Goal: Task Accomplishment & Management: Use online tool/utility

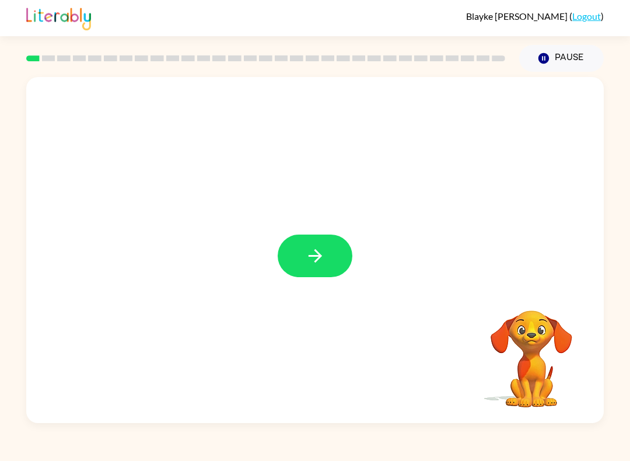
click at [327, 256] on button "button" at bounding box center [315, 256] width 75 height 43
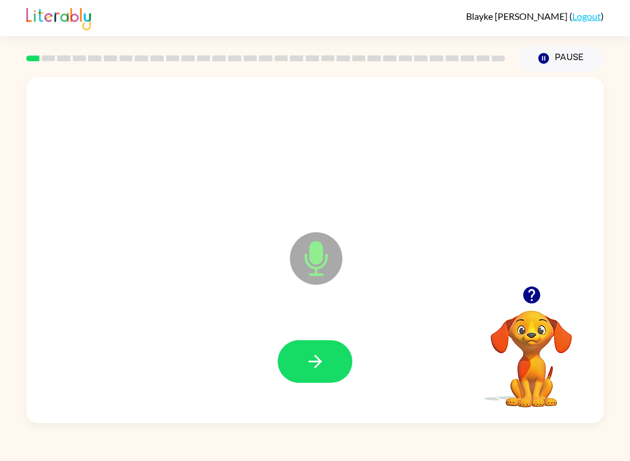
click at [297, 358] on button "button" at bounding box center [315, 361] width 75 height 43
click at [323, 374] on button "button" at bounding box center [315, 361] width 75 height 43
click at [308, 359] on icon "button" at bounding box center [315, 361] width 20 height 20
click at [304, 357] on button "button" at bounding box center [315, 361] width 75 height 43
click at [325, 364] on icon "button" at bounding box center [315, 361] width 20 height 20
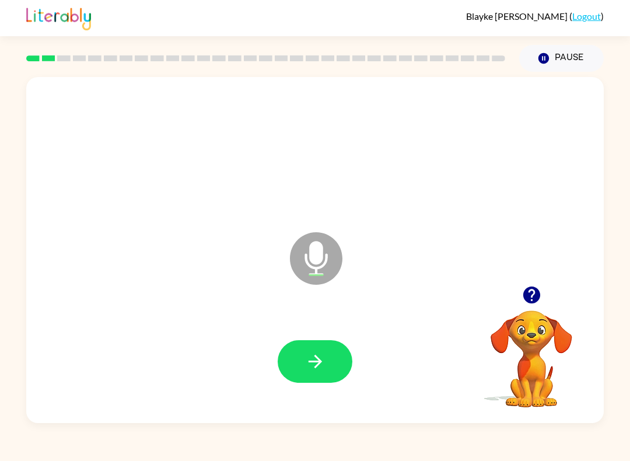
click at [305, 391] on div at bounding box center [315, 362] width 554 height 100
click at [323, 360] on icon "button" at bounding box center [315, 361] width 20 height 20
click at [310, 367] on icon "button" at bounding box center [315, 361] width 20 height 20
click at [320, 368] on icon "button" at bounding box center [315, 361] width 20 height 20
click at [536, 302] on icon "button" at bounding box center [531, 295] width 17 height 17
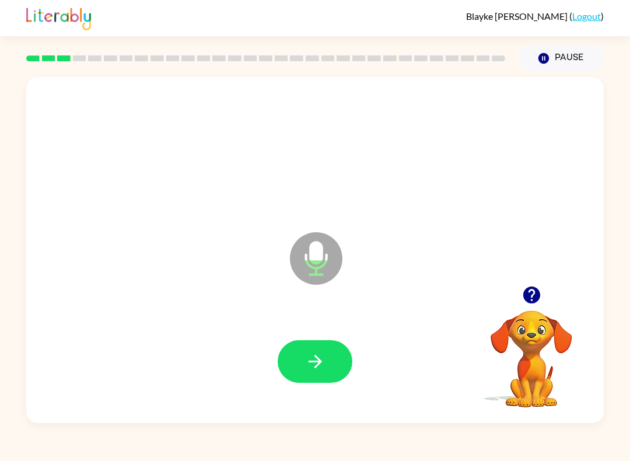
click at [318, 361] on icon "button" at bounding box center [315, 361] width 20 height 20
click at [321, 361] on icon "button" at bounding box center [314, 361] width 13 height 13
click at [322, 366] on icon "button" at bounding box center [315, 361] width 20 height 20
click at [315, 357] on icon "button" at bounding box center [314, 361] width 13 height 13
click at [313, 358] on icon "button" at bounding box center [315, 361] width 20 height 20
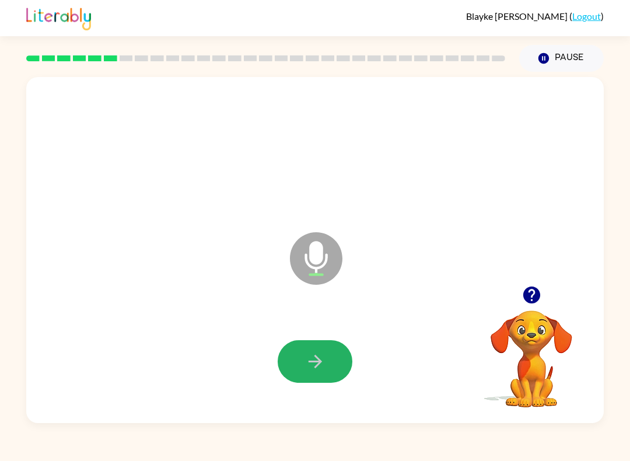
click at [314, 357] on icon "button" at bounding box center [315, 361] width 20 height 20
click at [302, 371] on button "button" at bounding box center [315, 361] width 75 height 43
click at [539, 299] on icon "button" at bounding box center [531, 295] width 17 height 17
click at [323, 370] on icon "button" at bounding box center [315, 361] width 20 height 20
click at [322, 377] on button "button" at bounding box center [315, 361] width 75 height 43
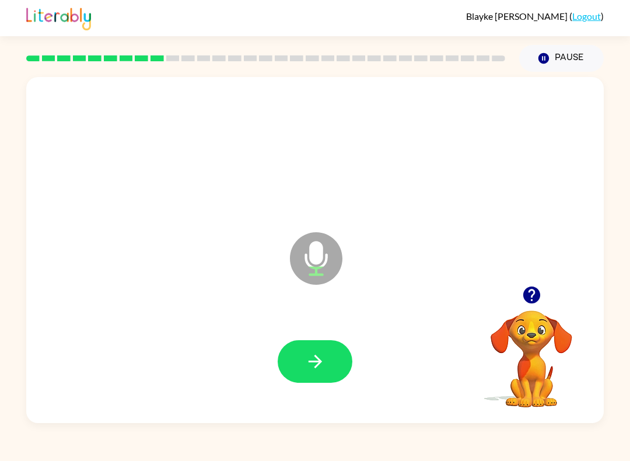
click at [334, 355] on button "button" at bounding box center [315, 361] width 75 height 43
click at [310, 382] on button "button" at bounding box center [315, 361] width 75 height 43
click at [297, 388] on div at bounding box center [315, 362] width 554 height 100
click at [311, 338] on div at bounding box center [315, 362] width 554 height 100
click at [322, 347] on button "button" at bounding box center [315, 361] width 75 height 43
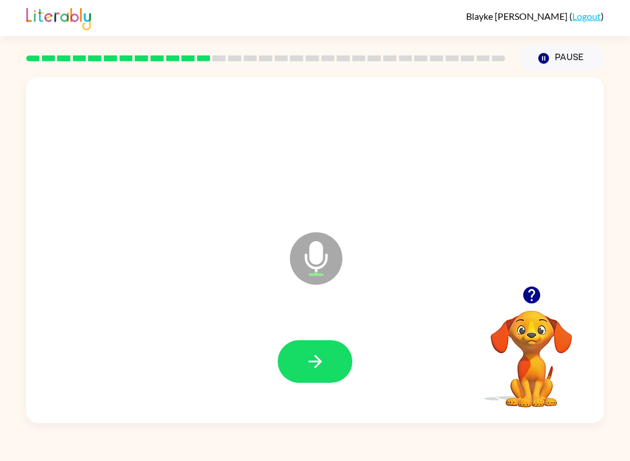
click at [323, 361] on icon "button" at bounding box center [315, 361] width 20 height 20
click at [326, 357] on button "button" at bounding box center [315, 361] width 75 height 43
click at [305, 369] on icon "button" at bounding box center [315, 361] width 20 height 20
click at [519, 289] on button "button" at bounding box center [532, 295] width 30 height 30
click at [529, 292] on icon "button" at bounding box center [532, 295] width 20 height 20
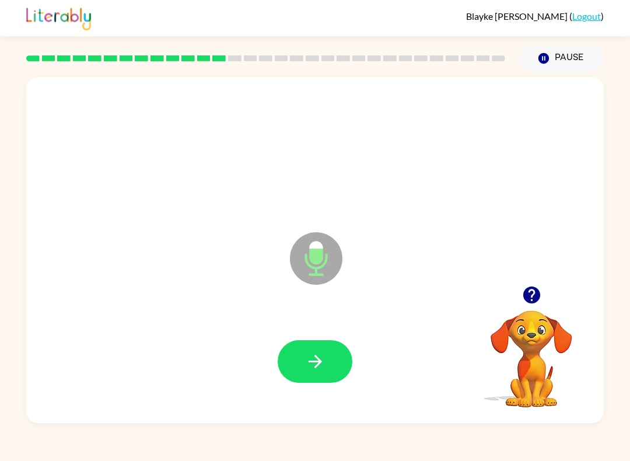
click at [337, 341] on button "button" at bounding box center [315, 361] width 75 height 43
click at [312, 369] on icon "button" at bounding box center [315, 361] width 20 height 20
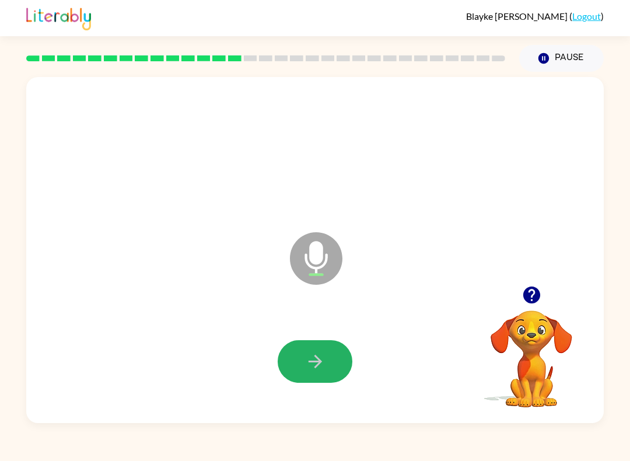
click at [320, 375] on button "button" at bounding box center [315, 361] width 75 height 43
click at [326, 353] on button "button" at bounding box center [315, 361] width 75 height 43
click at [325, 371] on icon "button" at bounding box center [315, 361] width 20 height 20
click at [334, 368] on button "button" at bounding box center [315, 361] width 75 height 43
click at [312, 364] on icon "button" at bounding box center [315, 361] width 20 height 20
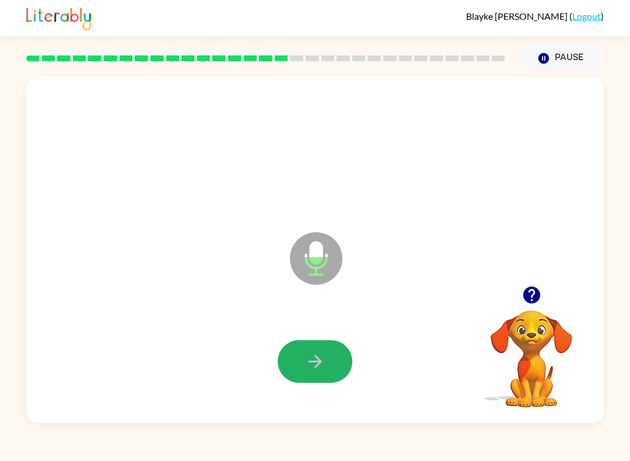
click at [308, 358] on icon "button" at bounding box center [315, 361] width 20 height 20
click at [342, 364] on button "button" at bounding box center [315, 361] width 75 height 43
click at [327, 361] on button "button" at bounding box center [315, 361] width 75 height 43
click at [509, 297] on div at bounding box center [531, 295] width 117 height 30
click at [534, 301] on icon "button" at bounding box center [531, 295] width 17 height 17
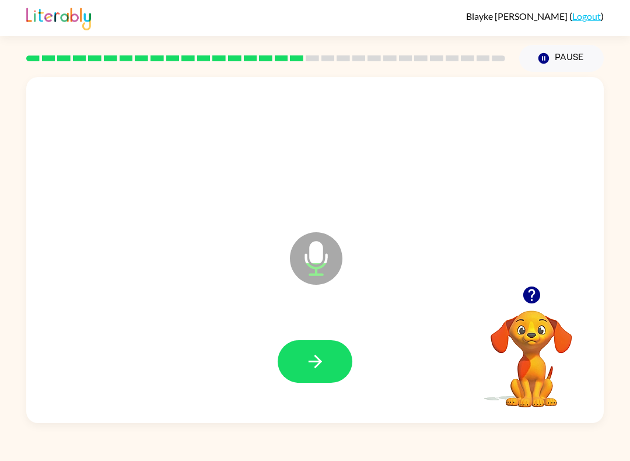
click at [334, 355] on button "button" at bounding box center [315, 361] width 75 height 43
click at [319, 373] on button "button" at bounding box center [315, 361] width 75 height 43
click at [307, 356] on icon "button" at bounding box center [315, 361] width 20 height 20
click at [320, 368] on icon "button" at bounding box center [315, 361] width 20 height 20
click at [284, 359] on button "button" at bounding box center [315, 361] width 75 height 43
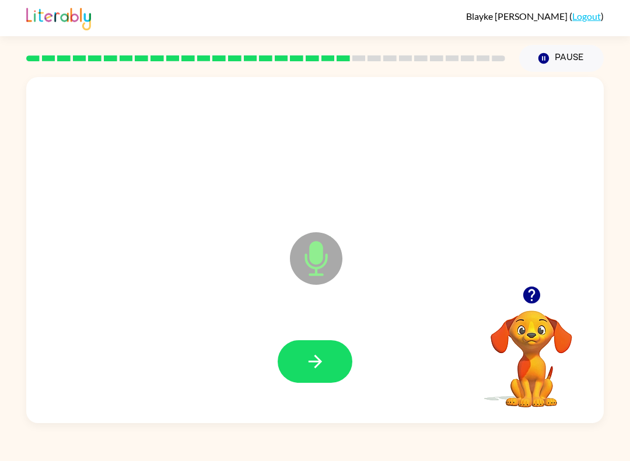
click at [324, 370] on icon "button" at bounding box center [315, 361] width 20 height 20
click at [322, 357] on icon "button" at bounding box center [315, 361] width 20 height 20
click at [327, 353] on button "button" at bounding box center [315, 361] width 75 height 43
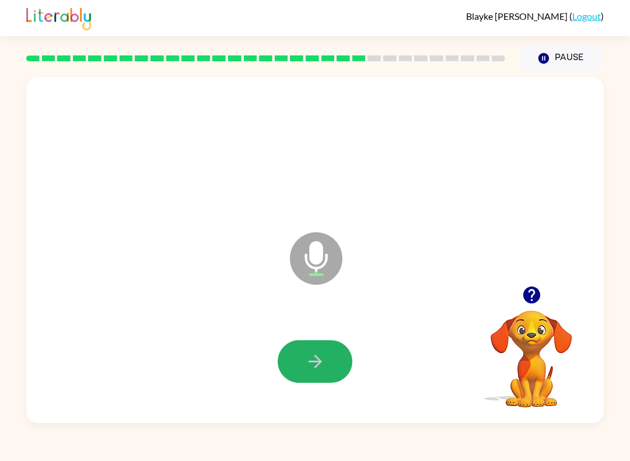
click at [313, 368] on icon "button" at bounding box center [315, 361] width 20 height 20
click at [325, 360] on icon "button" at bounding box center [315, 361] width 20 height 20
click at [321, 363] on icon "button" at bounding box center [314, 361] width 13 height 13
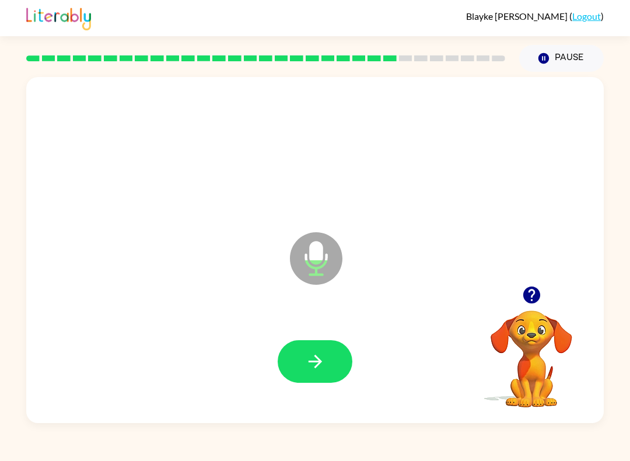
click at [322, 367] on icon "button" at bounding box center [315, 361] width 20 height 20
click at [318, 364] on icon "button" at bounding box center [315, 361] width 20 height 20
click at [310, 376] on button "button" at bounding box center [315, 361] width 75 height 43
click at [326, 357] on button "button" at bounding box center [315, 361] width 75 height 43
click at [319, 358] on icon "button" at bounding box center [315, 361] width 20 height 20
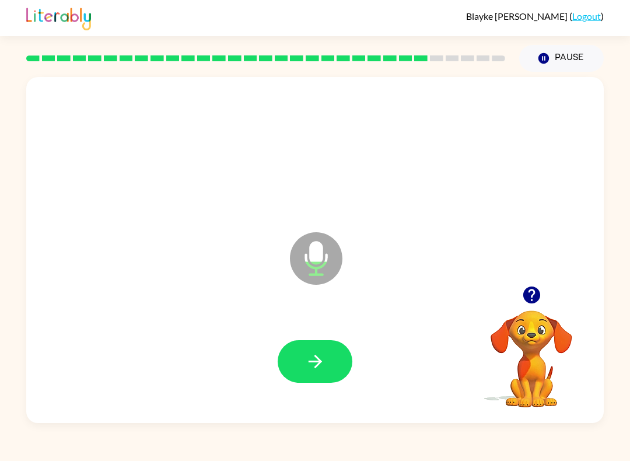
click at [316, 381] on button "button" at bounding box center [315, 361] width 75 height 43
click at [299, 357] on button "button" at bounding box center [315, 361] width 75 height 43
click at [320, 363] on icon "button" at bounding box center [314, 361] width 13 height 13
click at [301, 365] on button "button" at bounding box center [315, 361] width 75 height 43
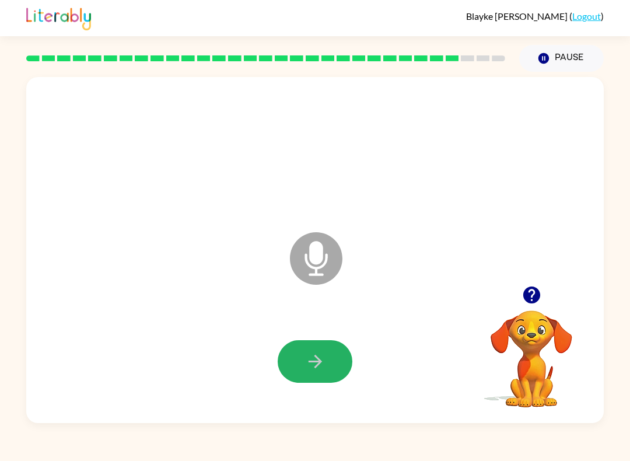
click at [313, 372] on button "button" at bounding box center [315, 361] width 75 height 43
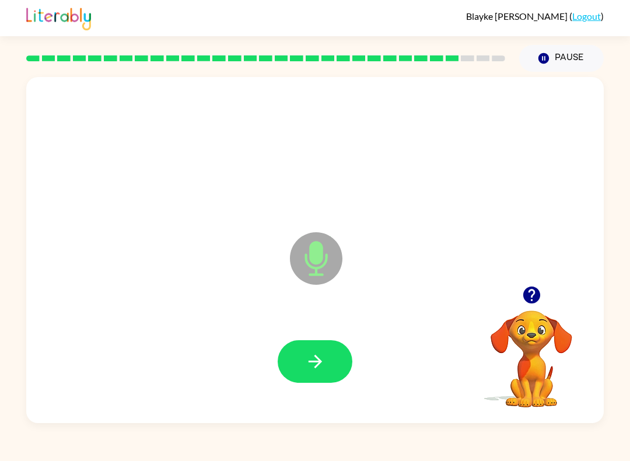
click at [321, 359] on icon "button" at bounding box center [315, 361] width 20 height 20
click at [311, 363] on icon "button" at bounding box center [315, 361] width 20 height 20
click at [322, 365] on icon "button" at bounding box center [315, 361] width 20 height 20
click at [304, 372] on button "button" at bounding box center [315, 361] width 75 height 43
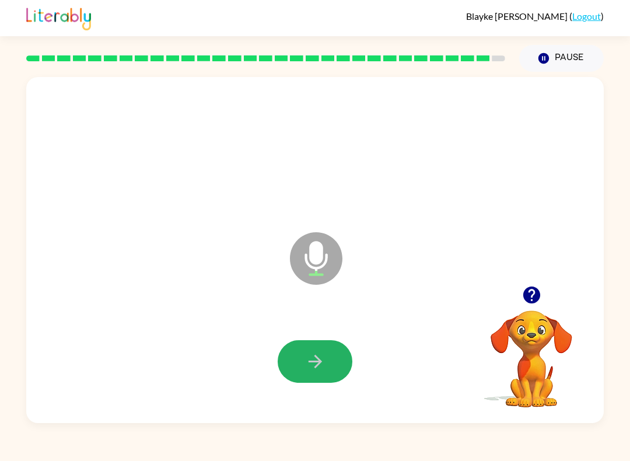
click at [315, 360] on icon "button" at bounding box center [315, 361] width 20 height 20
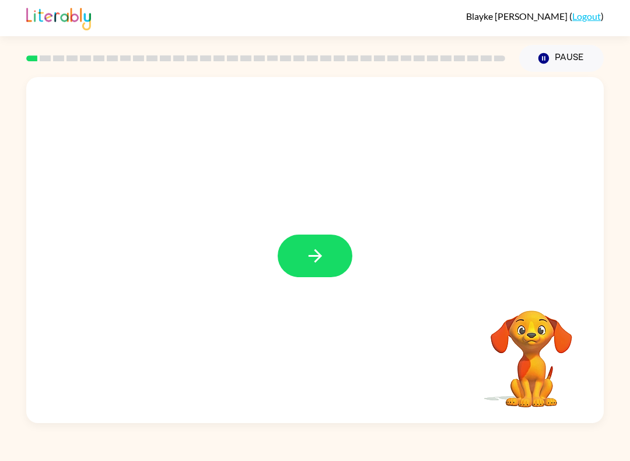
click at [320, 255] on icon "button" at bounding box center [314, 255] width 13 height 13
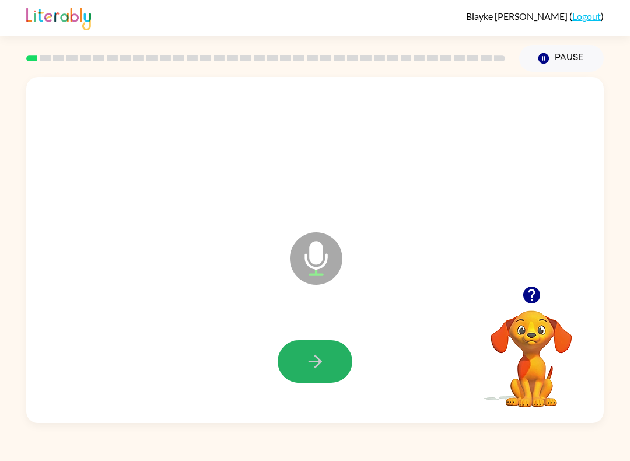
click at [336, 364] on button "button" at bounding box center [315, 361] width 75 height 43
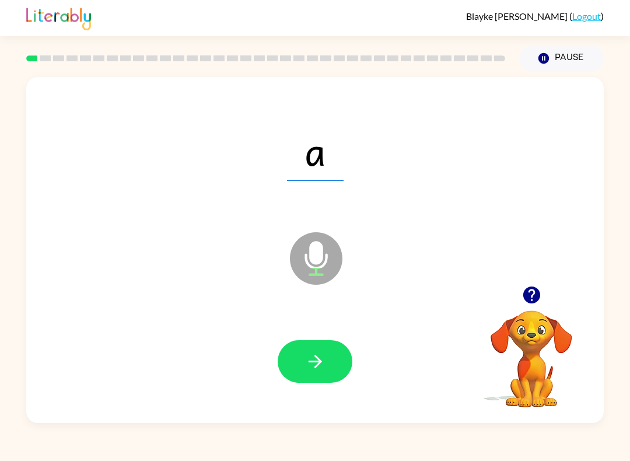
click at [312, 354] on icon "button" at bounding box center [315, 361] width 20 height 20
click at [312, 366] on icon "button" at bounding box center [315, 361] width 20 height 20
click at [308, 375] on button "button" at bounding box center [315, 361] width 75 height 43
click at [316, 373] on button "button" at bounding box center [315, 361] width 75 height 43
click at [316, 362] on icon "button" at bounding box center [314, 361] width 13 height 13
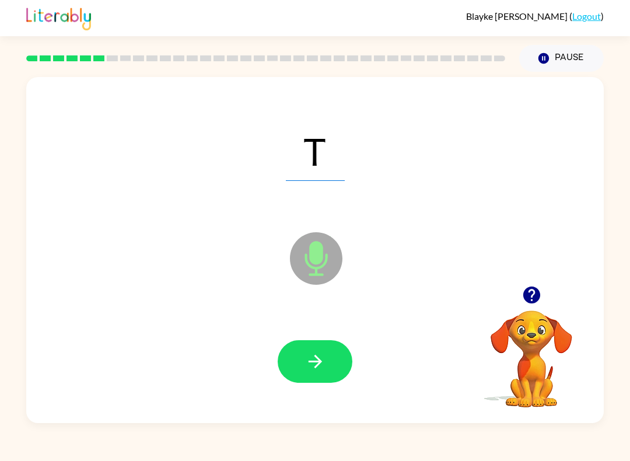
click at [314, 363] on icon "button" at bounding box center [315, 361] width 20 height 20
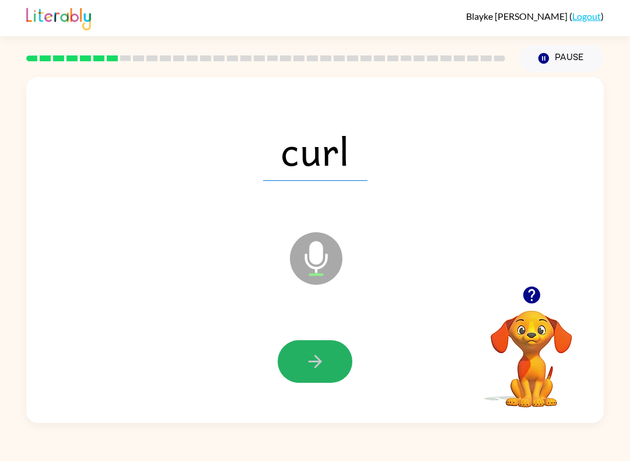
click at [323, 372] on button "button" at bounding box center [315, 361] width 75 height 43
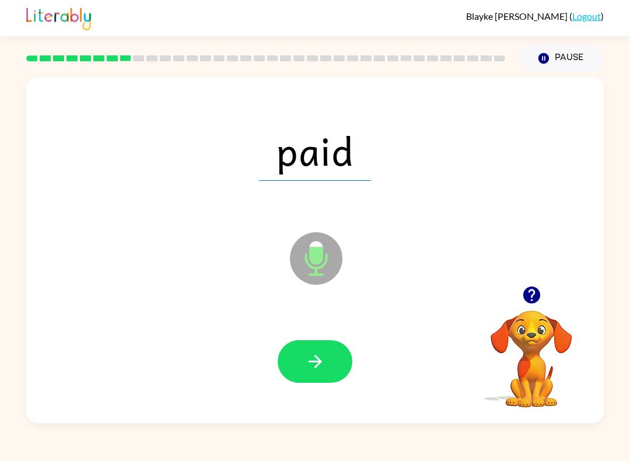
click at [306, 365] on icon "button" at bounding box center [315, 361] width 20 height 20
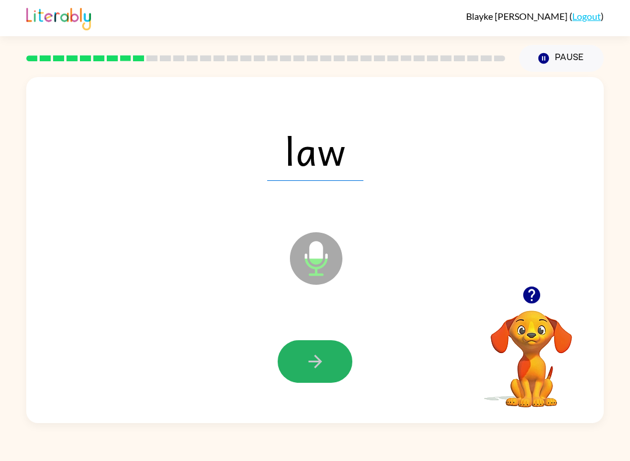
click at [313, 369] on icon "button" at bounding box center [315, 361] width 20 height 20
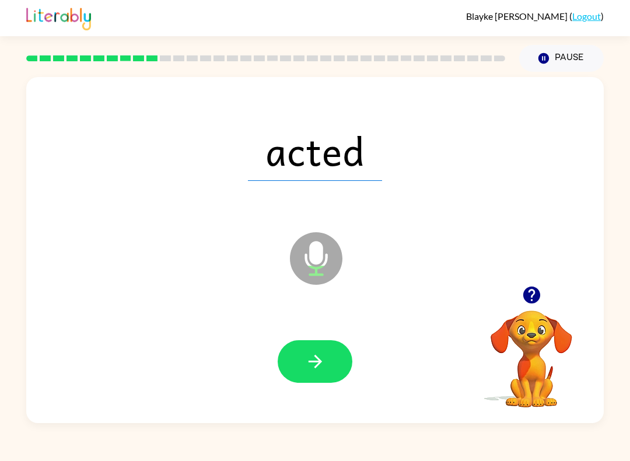
click at [312, 363] on icon "button" at bounding box center [315, 361] width 20 height 20
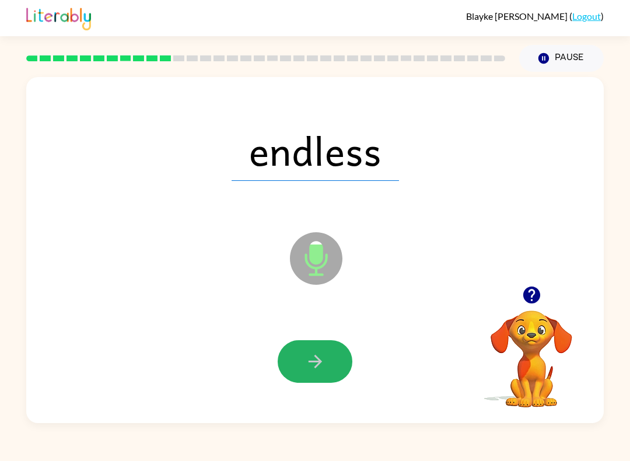
click at [305, 367] on icon "button" at bounding box center [315, 361] width 20 height 20
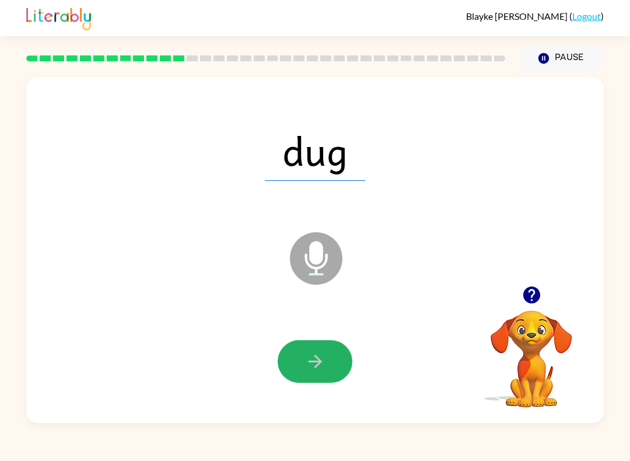
click at [315, 361] on icon "button" at bounding box center [315, 361] width 20 height 20
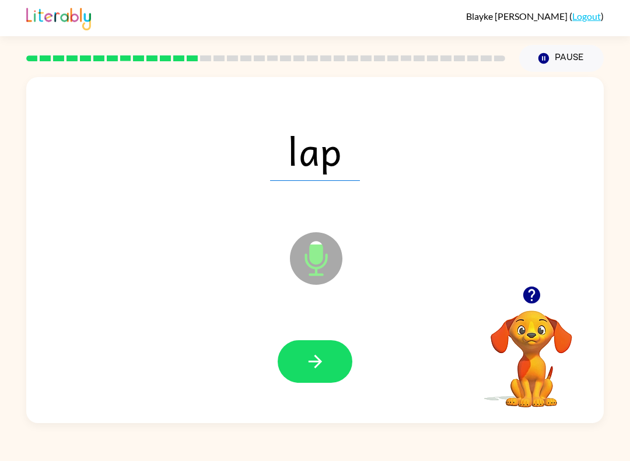
click at [333, 370] on button "button" at bounding box center [315, 361] width 75 height 43
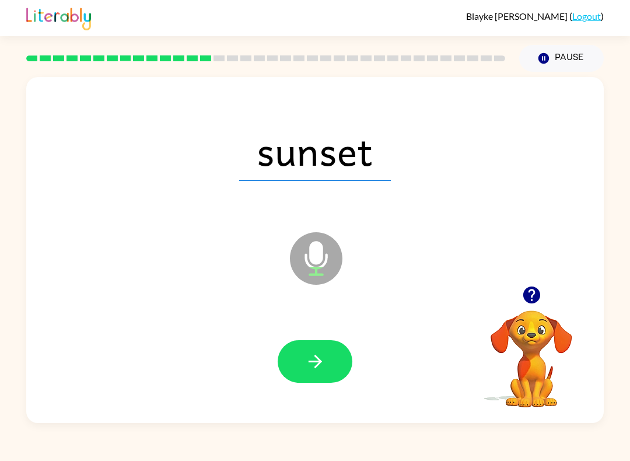
click at [308, 370] on icon "button" at bounding box center [315, 361] width 20 height 20
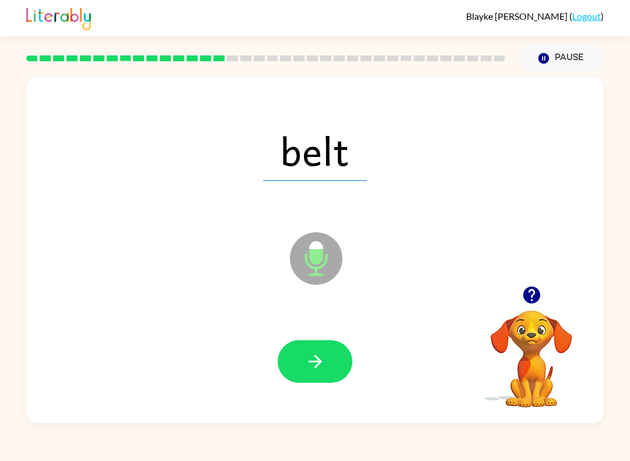
click at [320, 353] on icon "button" at bounding box center [315, 361] width 20 height 20
click at [315, 360] on icon "button" at bounding box center [315, 361] width 20 height 20
click at [326, 371] on button "button" at bounding box center [315, 361] width 75 height 43
click at [316, 346] on button "button" at bounding box center [315, 361] width 75 height 43
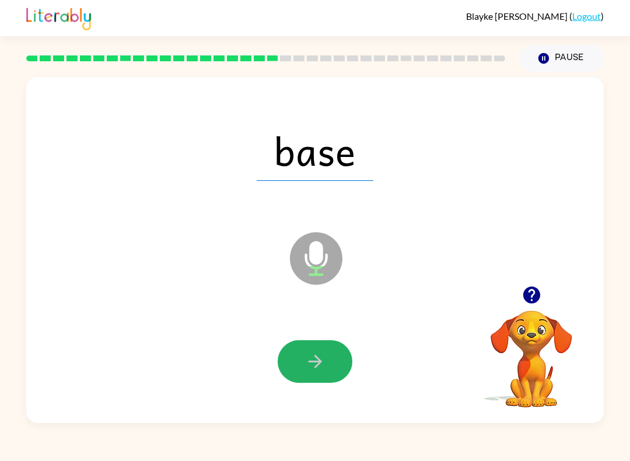
click at [316, 351] on button "button" at bounding box center [315, 361] width 75 height 43
click at [309, 358] on icon "button" at bounding box center [315, 361] width 20 height 20
click at [302, 345] on button "button" at bounding box center [315, 361] width 75 height 43
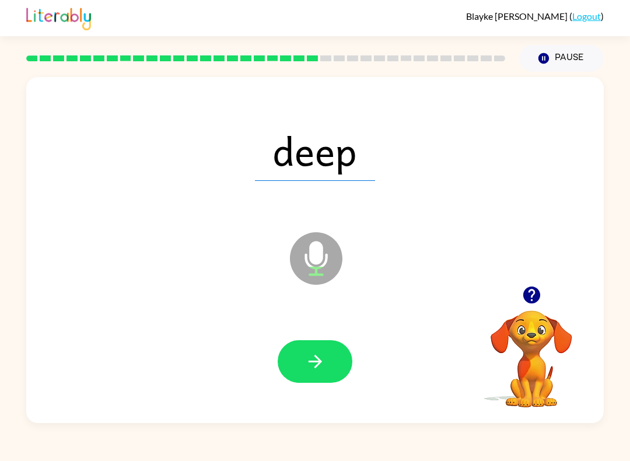
click at [319, 369] on icon "button" at bounding box center [315, 361] width 20 height 20
click at [316, 348] on button "button" at bounding box center [315, 361] width 75 height 43
click at [302, 371] on button "button" at bounding box center [315, 361] width 75 height 43
click at [311, 361] on icon "button" at bounding box center [315, 361] width 20 height 20
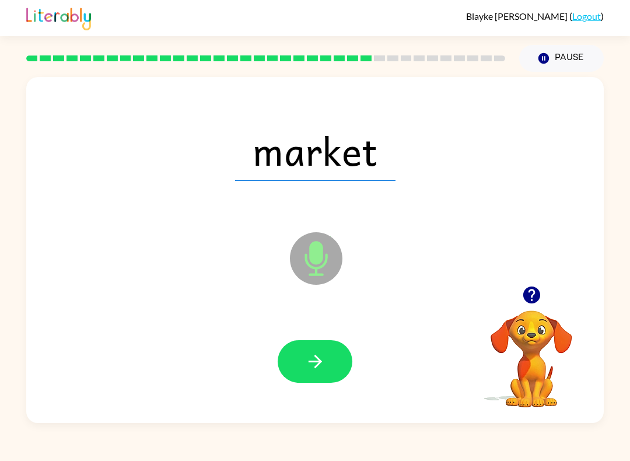
click at [308, 361] on icon "button" at bounding box center [315, 361] width 20 height 20
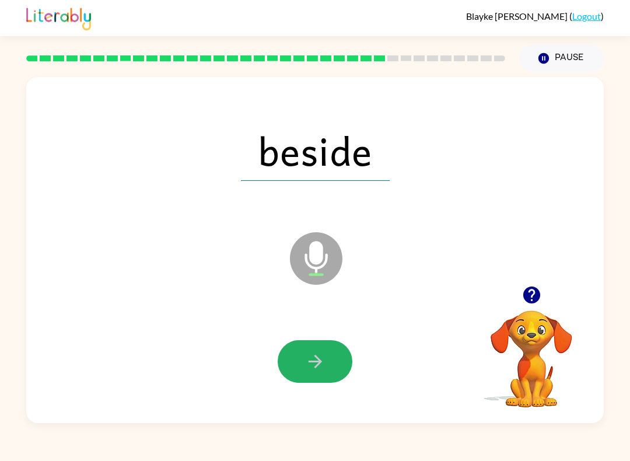
click at [308, 359] on icon "button" at bounding box center [315, 361] width 20 height 20
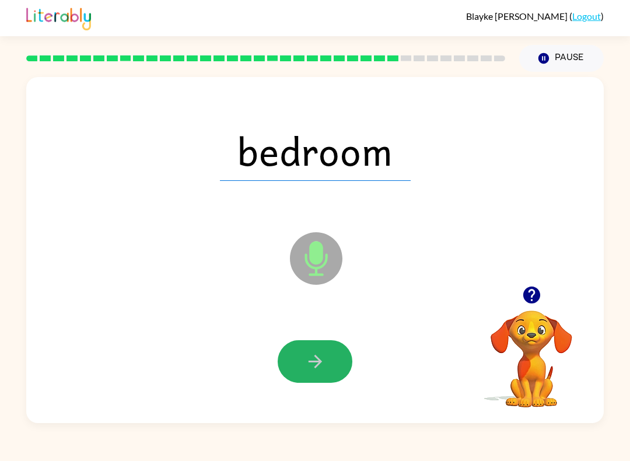
click at [315, 360] on icon "button" at bounding box center [315, 361] width 20 height 20
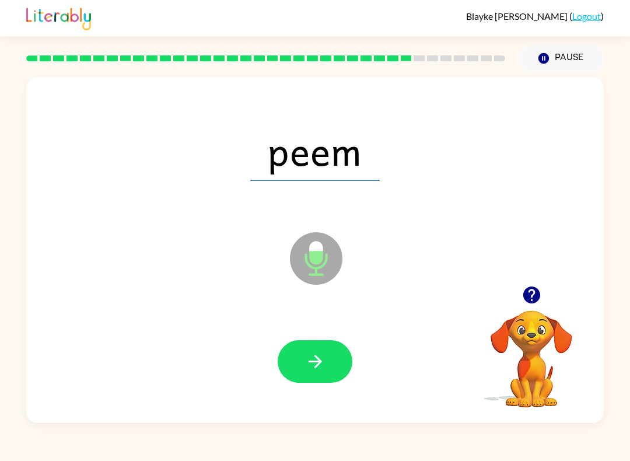
click at [325, 353] on icon "button" at bounding box center [315, 361] width 20 height 20
click at [323, 361] on icon "button" at bounding box center [315, 361] width 20 height 20
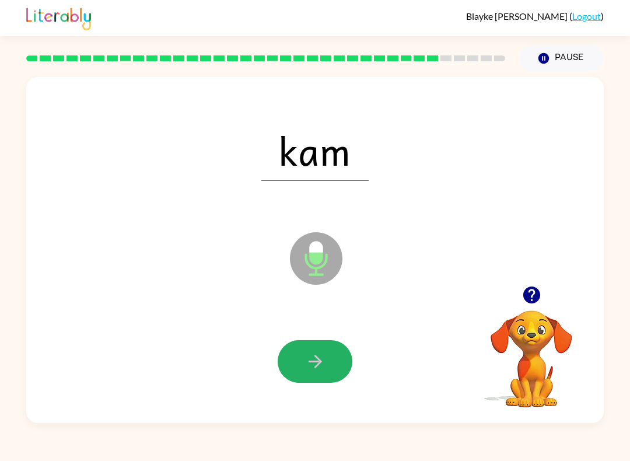
click at [323, 362] on icon "button" at bounding box center [315, 361] width 20 height 20
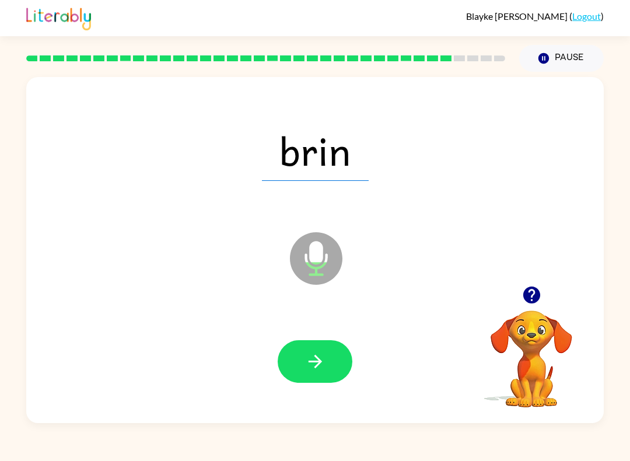
click at [309, 367] on icon "button" at bounding box center [315, 361] width 20 height 20
click at [337, 353] on button "button" at bounding box center [315, 361] width 75 height 43
click at [309, 365] on icon "button" at bounding box center [315, 361] width 20 height 20
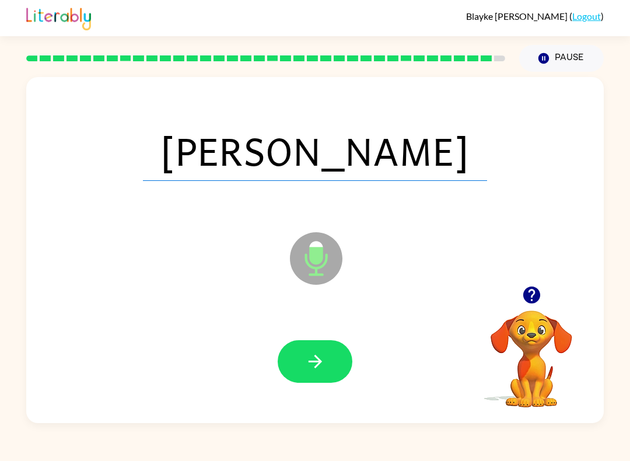
click at [339, 326] on div at bounding box center [315, 362] width 554 height 100
click at [313, 350] on button "button" at bounding box center [315, 361] width 75 height 43
